Goal: Communication & Community: Answer question/provide support

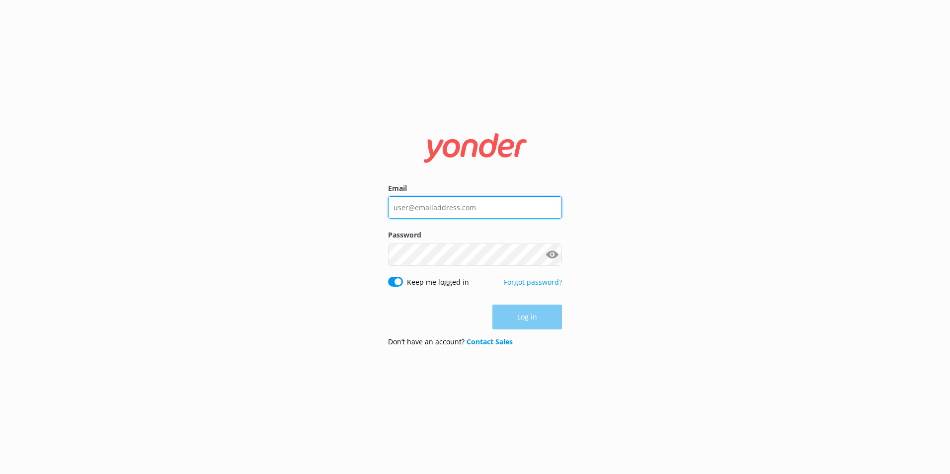
type input "[EMAIL_ADDRESS][DOMAIN_NAME]"
click at [529, 315] on div "Log in" at bounding box center [475, 316] width 174 height 25
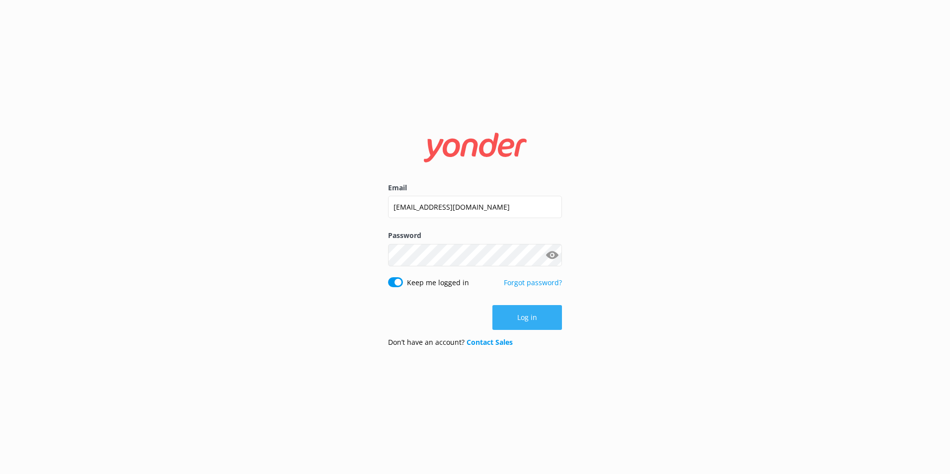
click at [524, 313] on button "Log in" at bounding box center [527, 317] width 70 height 25
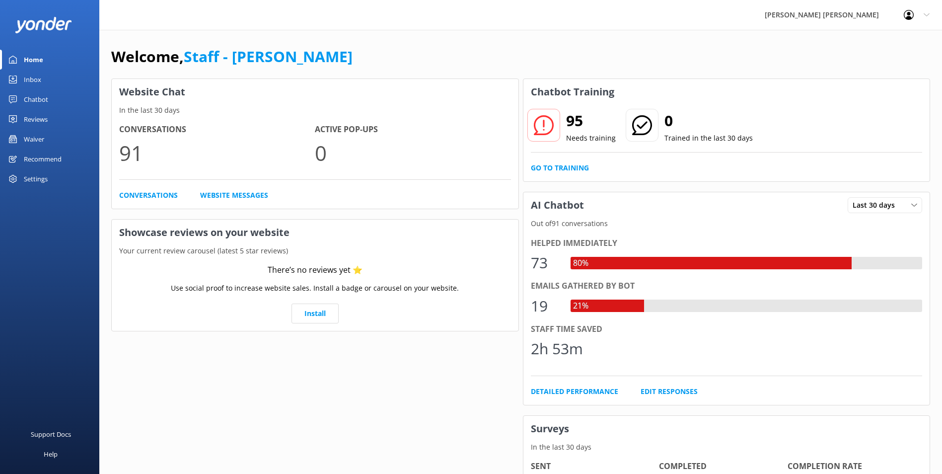
click at [44, 74] on link "Inbox" at bounding box center [49, 80] width 99 height 20
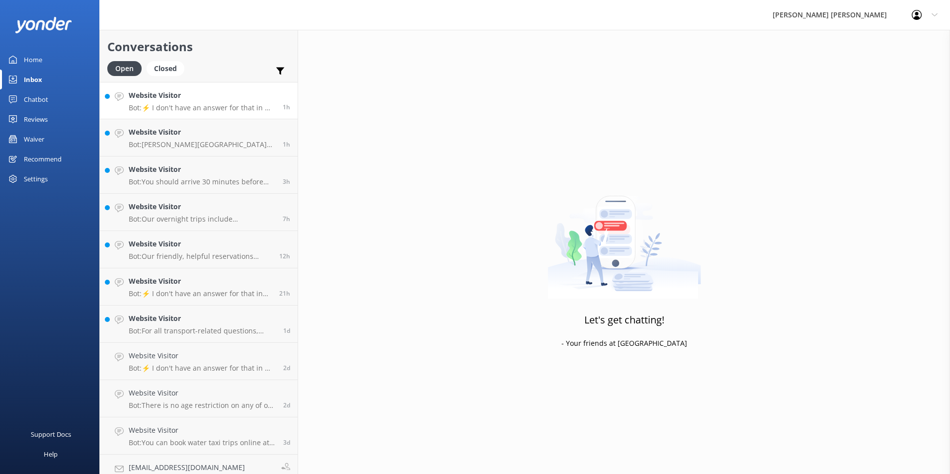
click at [194, 100] on h4 "Website Visitor" at bounding box center [202, 95] width 147 height 11
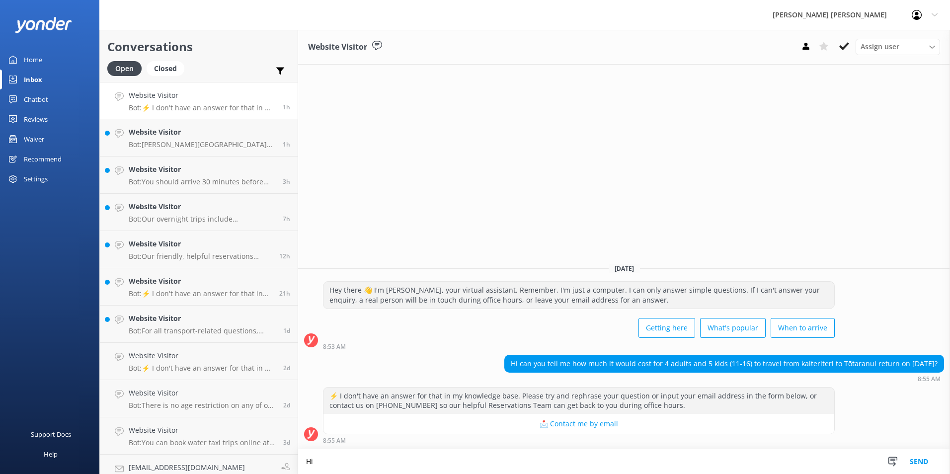
type textarea "H"
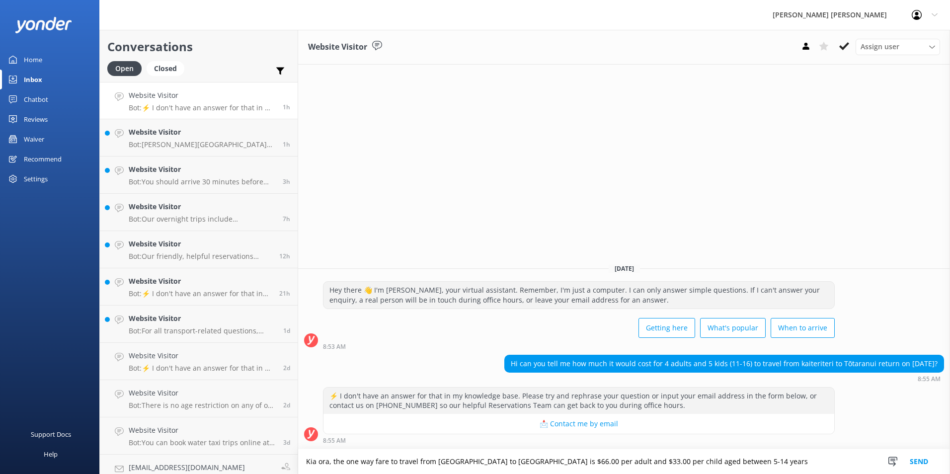
click at [640, 458] on textarea "Kia ora, the one way fare to travel from [GEOGRAPHIC_DATA] to [GEOGRAPHIC_DATA]…" at bounding box center [624, 461] width 652 height 25
drag, startPoint x: 731, startPoint y: 462, endPoint x: 587, endPoint y: 462, distance: 144.0
click at [587, 462] on textarea "Kia ora, the one way fare to travel from [GEOGRAPHIC_DATA] to [GEOGRAPHIC_DATA]…" at bounding box center [624, 461] width 652 height 25
click at [345, 461] on textarea "Kia ora, the one-way fare to travel from [GEOGRAPHIC_DATA] to [GEOGRAPHIC_DATA]…" at bounding box center [624, 461] width 652 height 25
click at [386, 460] on textarea "Kia ora, a one-way fare to travel from [GEOGRAPHIC_DATA] to [GEOGRAPHIC_DATA] i…" at bounding box center [624, 461] width 652 height 25
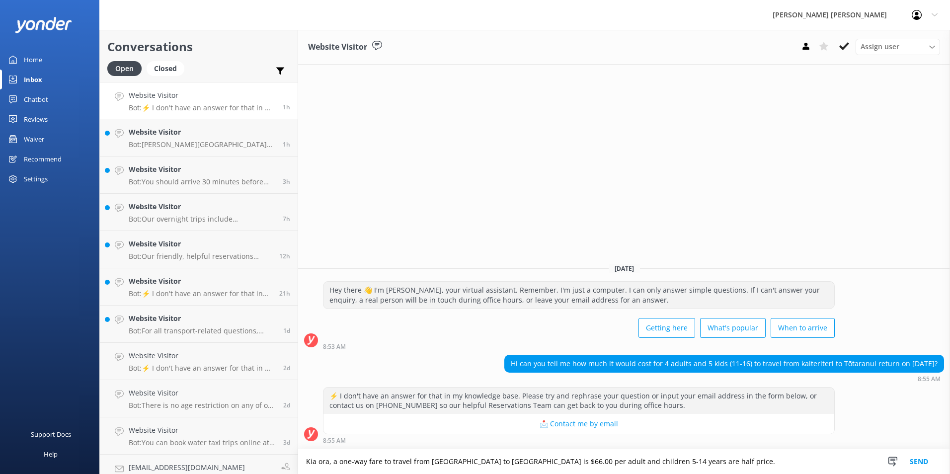
click at [701, 462] on textarea "Kia ora, a one-way fare to travel from [GEOGRAPHIC_DATA] to [GEOGRAPHIC_DATA] i…" at bounding box center [624, 461] width 652 height 25
type textarea "Kia ora, a one-way fare to travel from [GEOGRAPHIC_DATA] to [GEOGRAPHIC_DATA] i…"
click at [918, 456] on button "Send" at bounding box center [918, 461] width 37 height 25
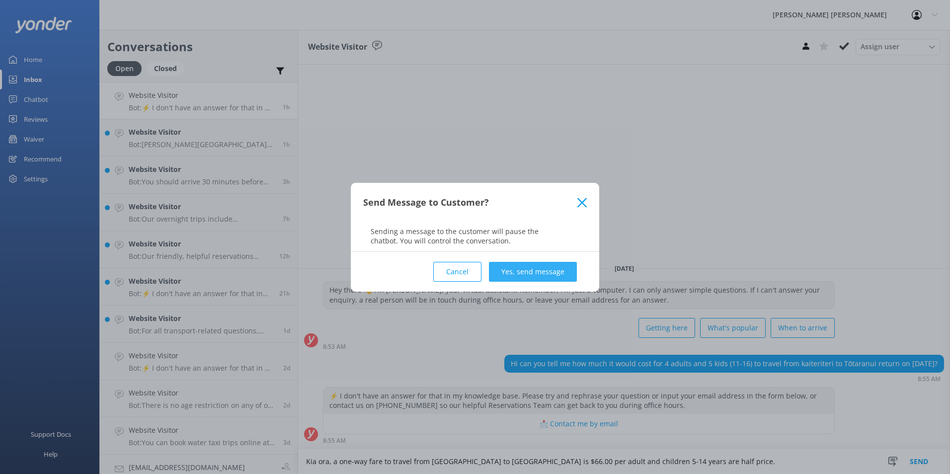
click at [540, 272] on button "Yes, send message" at bounding box center [533, 272] width 88 height 20
